Goal: Task Accomplishment & Management: Use online tool/utility

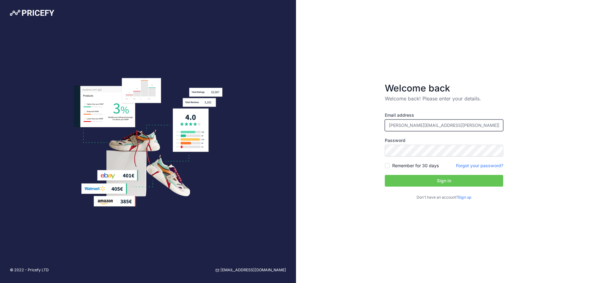
drag, startPoint x: 409, startPoint y: 123, endPoint x: 315, endPoint y: 115, distance: 94.0
click at [315, 115] on div "Welcome back Welcome back! Please enter your details. Email address alicia.tayl…" at bounding box center [444, 141] width 296 height 283
type input "marketing@deanta.co.uk"
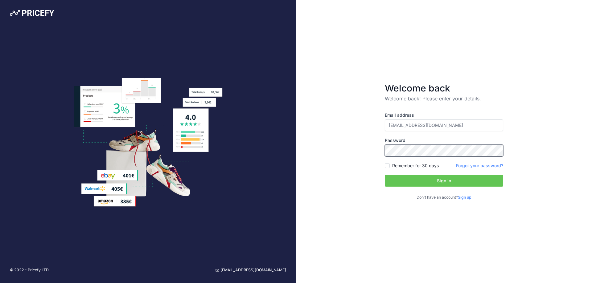
click at [385, 175] on button "Sign in" at bounding box center [444, 181] width 118 height 12
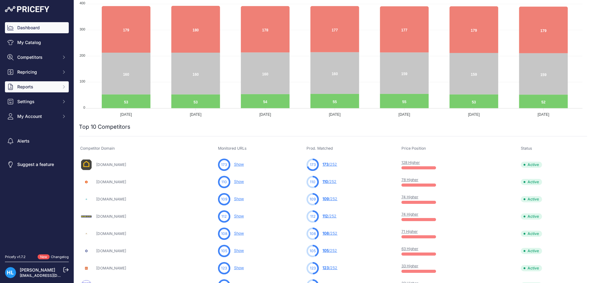
scroll to position [62, 0]
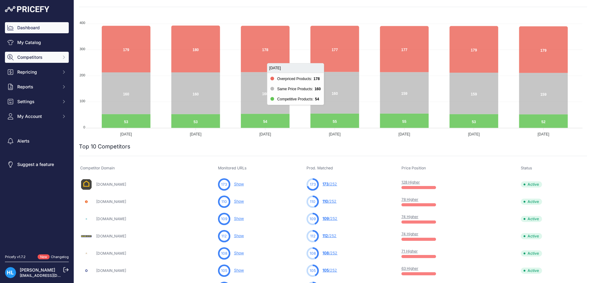
click at [39, 61] on button "Competitors" at bounding box center [37, 57] width 64 height 11
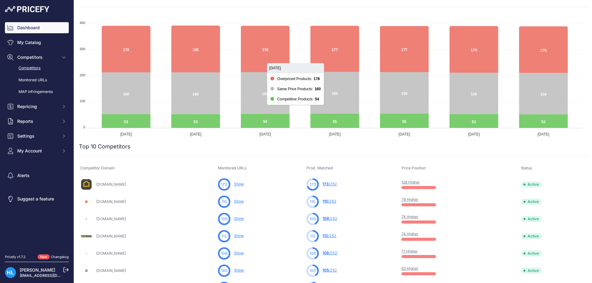
click at [37, 67] on link "Competitors" at bounding box center [37, 68] width 64 height 11
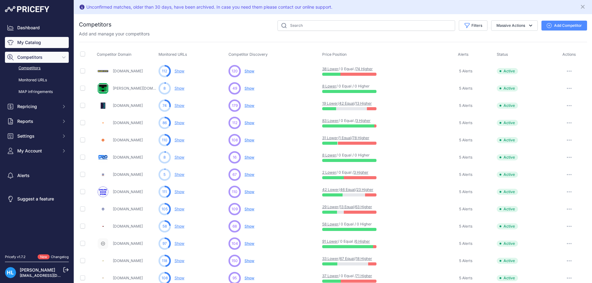
click at [23, 37] on link "My Catalog" at bounding box center [37, 42] width 64 height 11
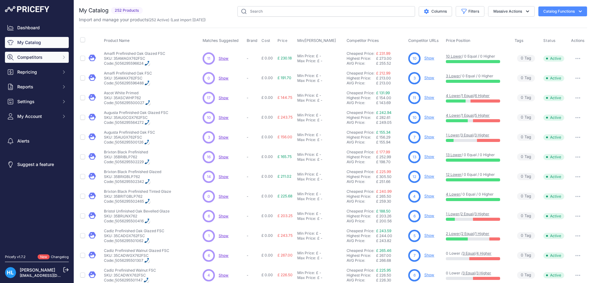
click at [42, 55] on span "Competitors" at bounding box center [37, 57] width 40 height 6
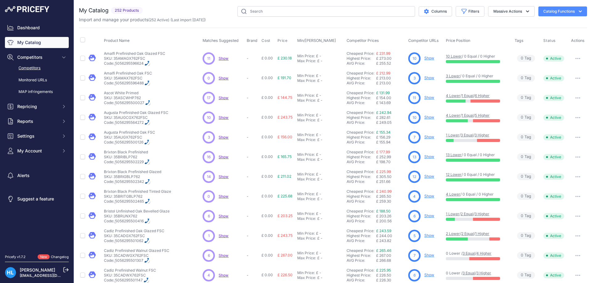
click at [20, 69] on link "Competitors" at bounding box center [37, 68] width 64 height 11
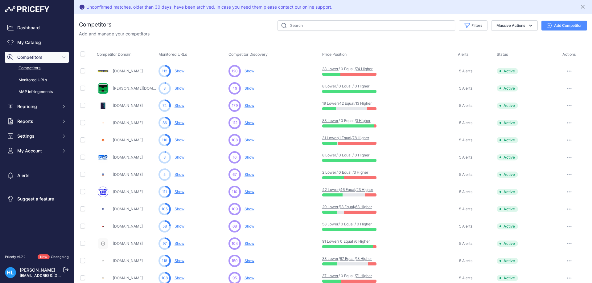
click at [554, 25] on button "Add Competitor" at bounding box center [564, 26] width 46 height 10
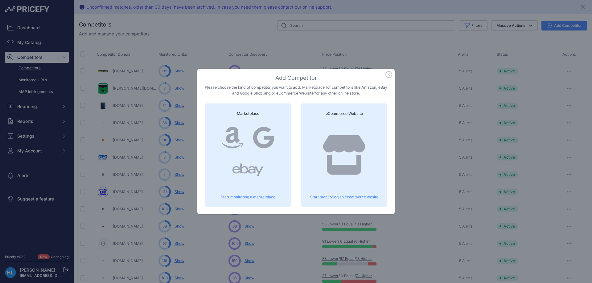
click at [307, 131] on div "eCommerce Website Start monitoring an ecommerce wesite" at bounding box center [344, 156] width 86 height 104
click at [346, 196] on p "Start monitoring an ecommerce wesite" at bounding box center [343, 197] width 71 height 5
